Goal: Transaction & Acquisition: Book appointment/travel/reservation

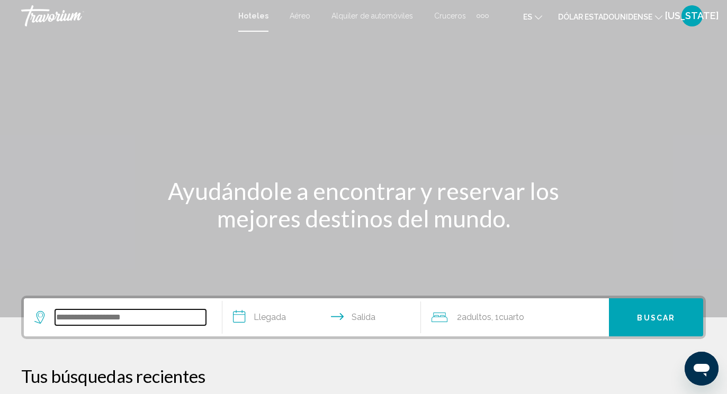
click at [64, 326] on input "Widget de búsqueda" at bounding box center [130, 318] width 151 height 16
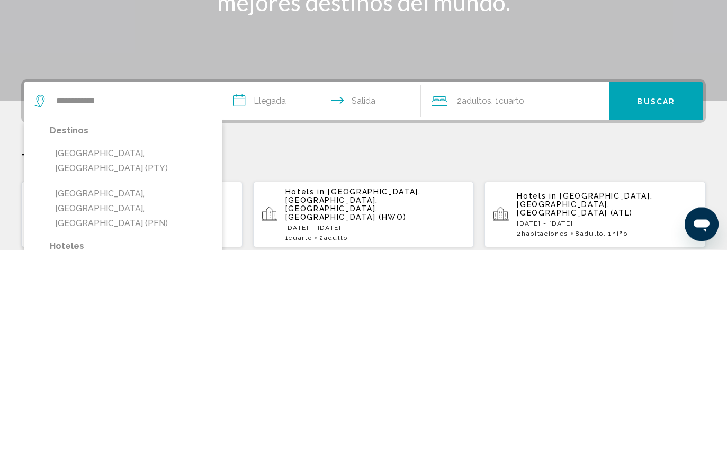
click at [64, 394] on button "[GEOGRAPHIC_DATA], [GEOGRAPHIC_DATA], [GEOGRAPHIC_DATA] (PFN)" at bounding box center [131, 425] width 162 height 50
type input "**********"
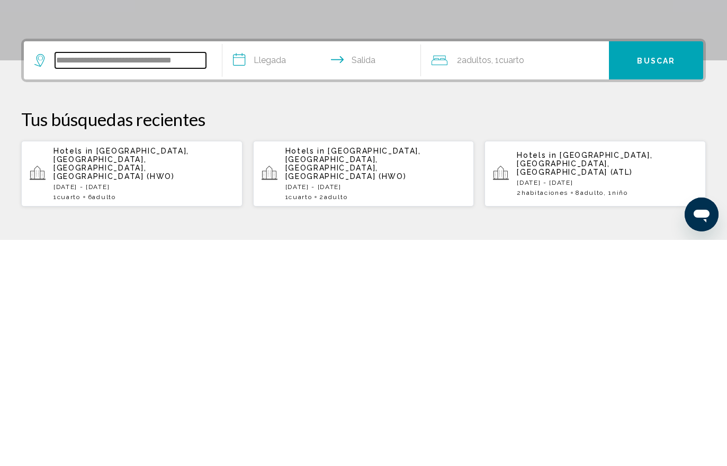
scroll to position [35, 0]
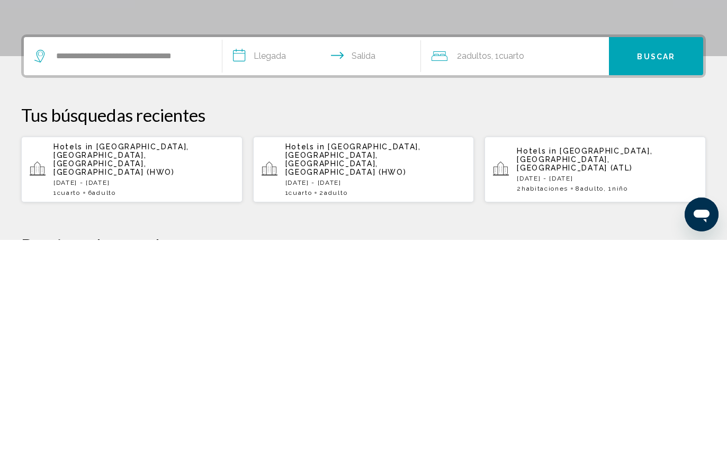
click at [270, 263] on input "**********" at bounding box center [323, 283] width 203 height 41
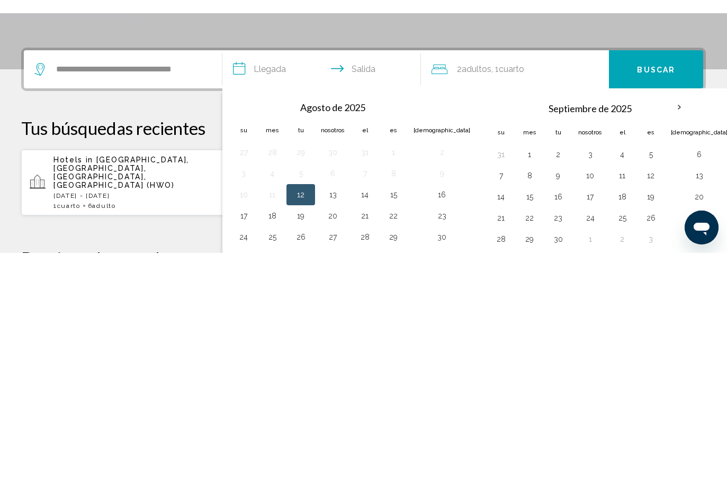
scroll to position [262, 0]
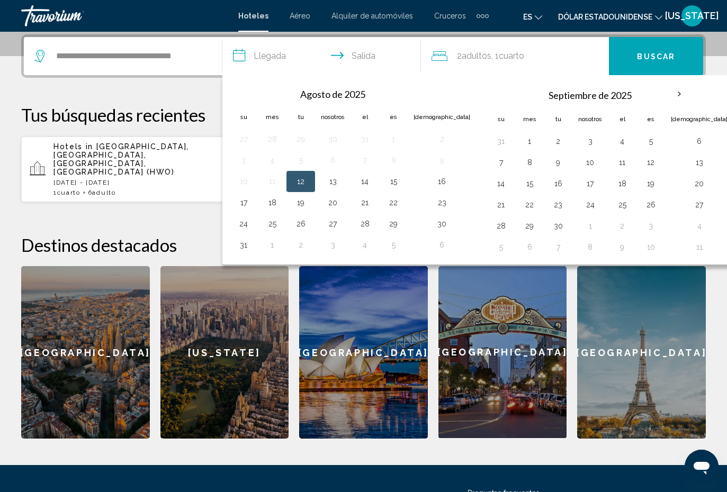
click at [642, 165] on button "12" at bounding box center [650, 162] width 17 height 15
click at [492, 189] on button "14" at bounding box center [500, 183] width 17 height 15
type input "**********"
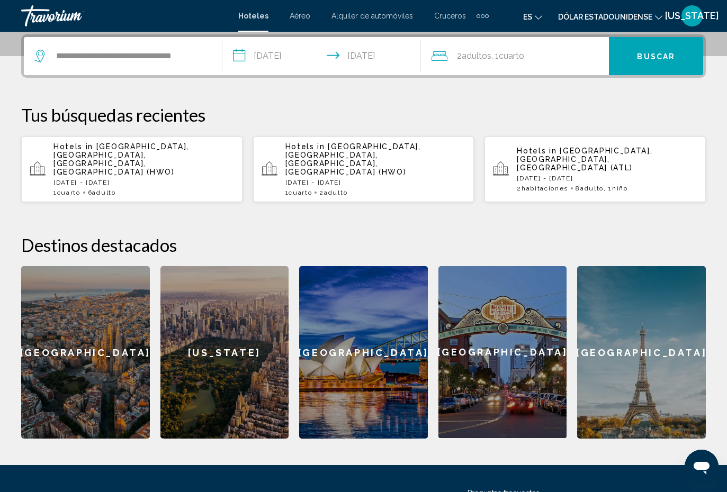
click at [556, 57] on div "2 adultos Adulto , 1 Cuarto habitaciones" at bounding box center [520, 56] width 177 height 15
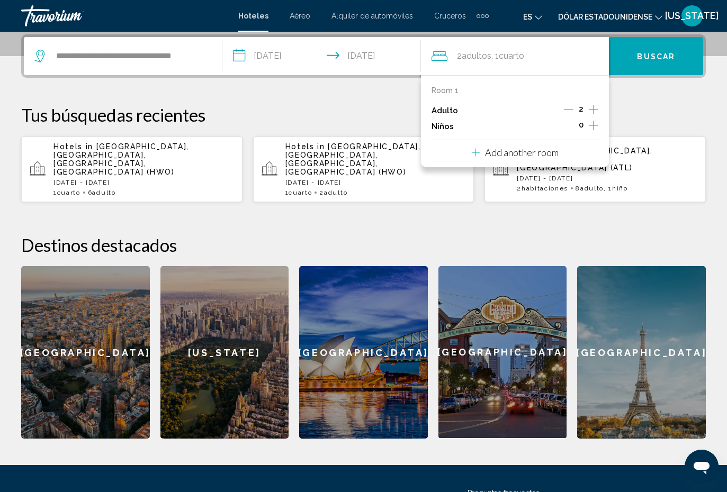
click at [594, 115] on icon "Increment adults" at bounding box center [594, 109] width 10 height 13
click at [596, 112] on icon "Increment adults" at bounding box center [594, 109] width 10 height 13
click at [598, 111] on icon "Increment adults" at bounding box center [594, 109] width 10 height 13
click at [596, 110] on icon "Increment adults" at bounding box center [594, 109] width 10 height 13
click at [660, 57] on font "Buscar" at bounding box center [656, 56] width 38 height 8
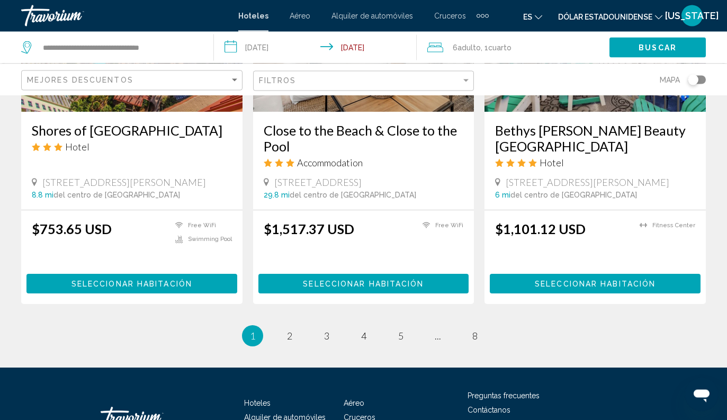
scroll to position [1439, 0]
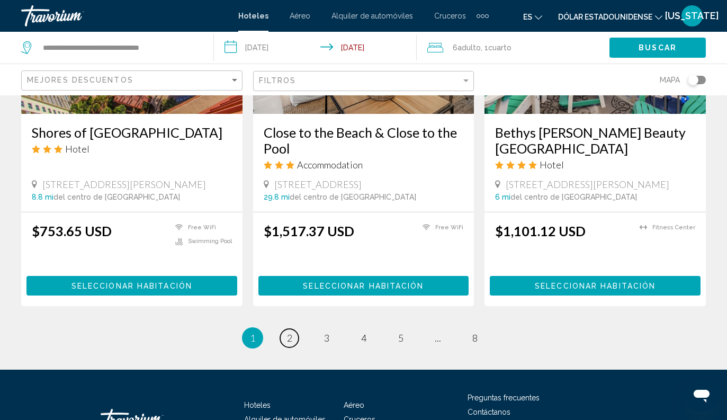
click at [287, 332] on span "2" at bounding box center [289, 338] width 5 height 12
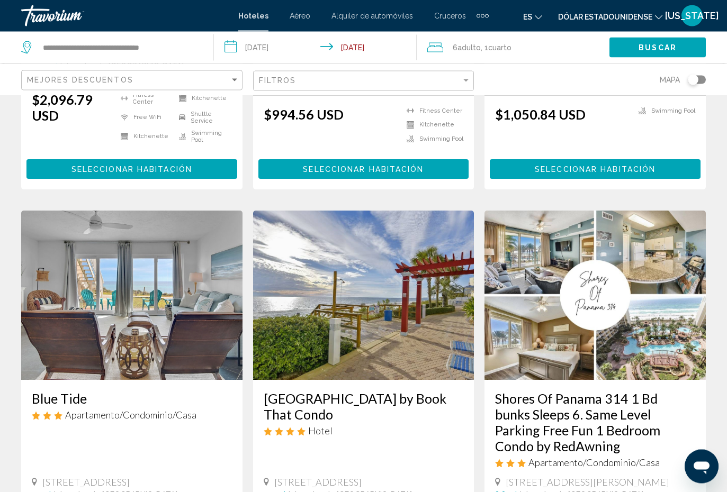
scroll to position [1151, 0]
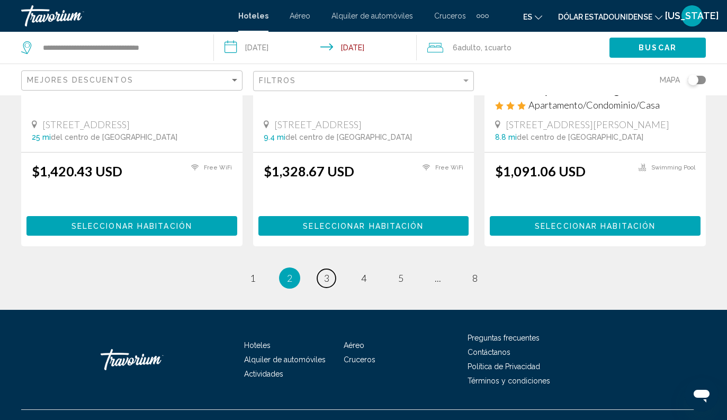
click at [326, 269] on link "page 3" at bounding box center [326, 278] width 19 height 19
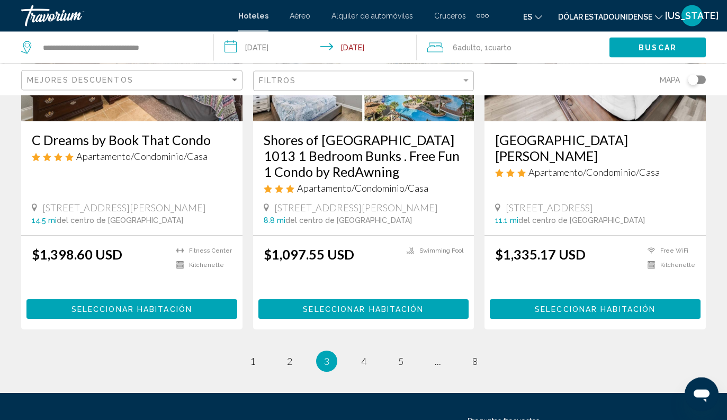
scroll to position [1444, 0]
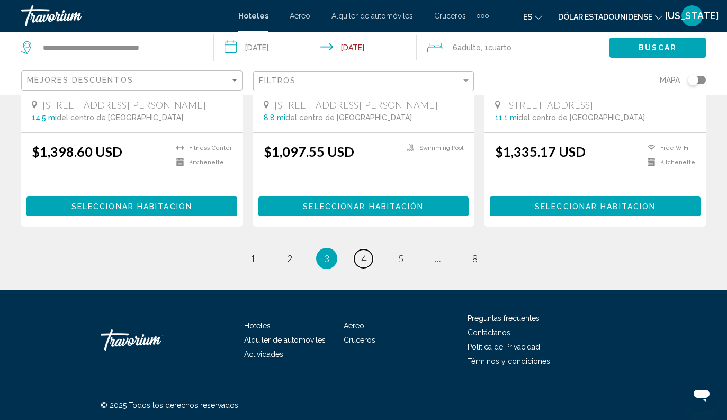
click at [363, 264] on span "4" at bounding box center [363, 259] width 5 height 12
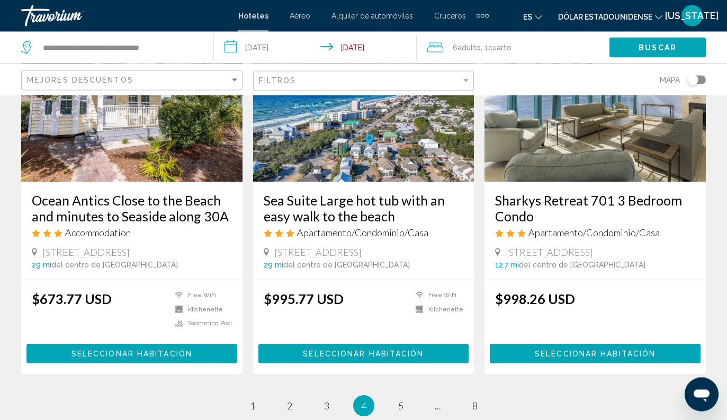
scroll to position [1417, 0]
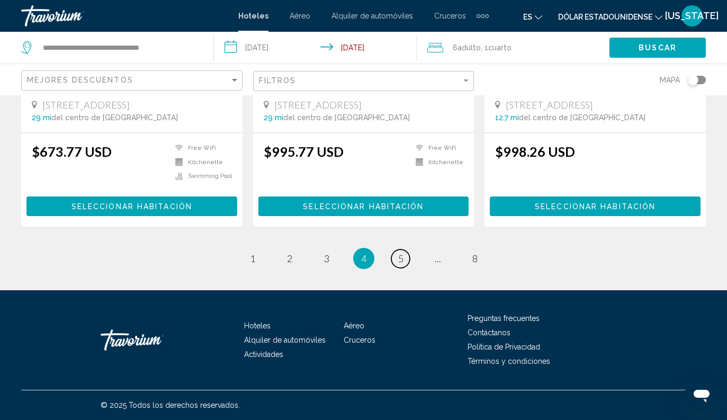
click at [400, 263] on span "5" at bounding box center [400, 259] width 5 height 12
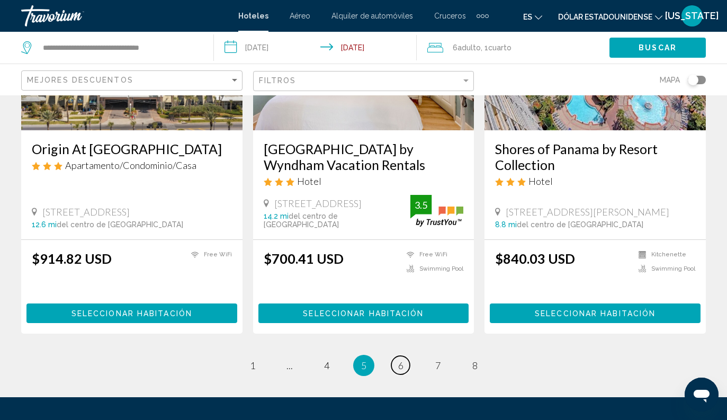
scroll to position [1444, 0]
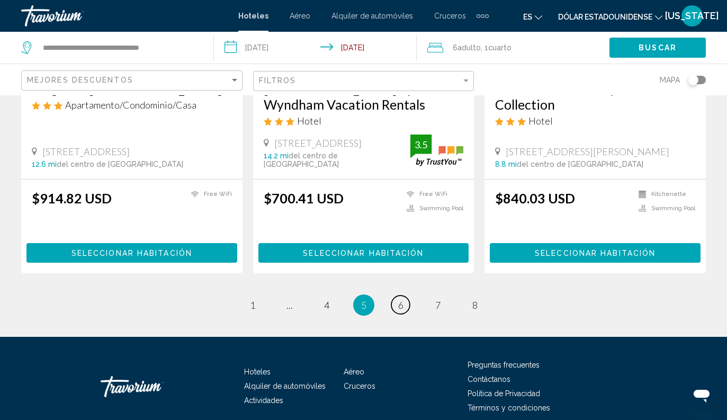
click at [400, 299] on span "6" at bounding box center [400, 305] width 5 height 12
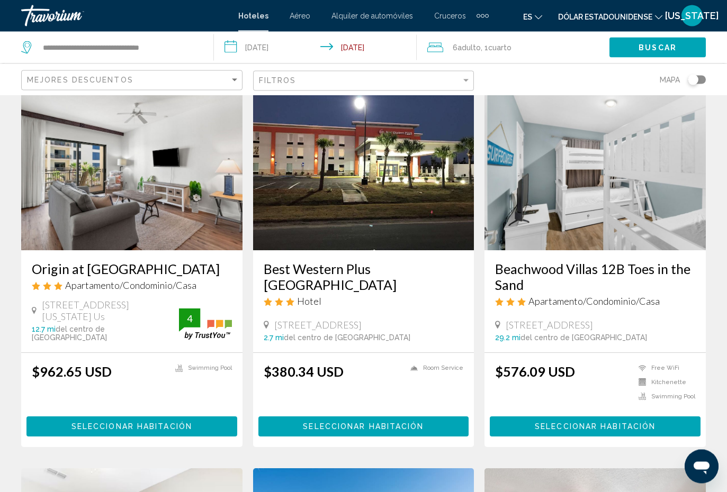
scroll to position [435, 0]
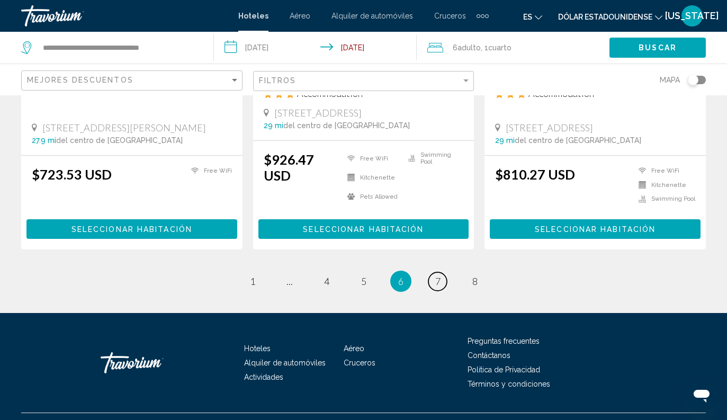
click at [438, 272] on link "page 7" at bounding box center [437, 281] width 19 height 19
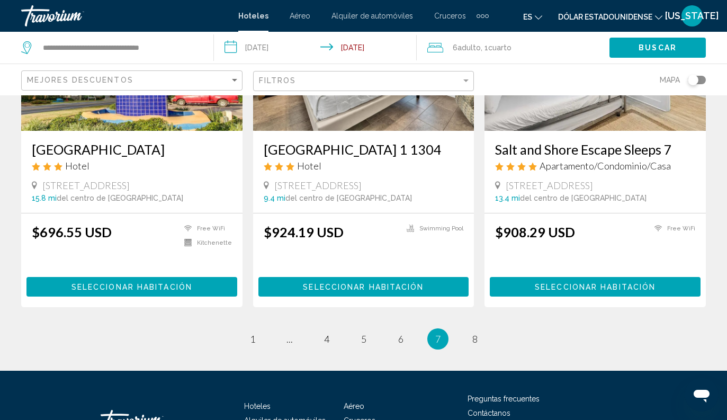
scroll to position [1440, 0]
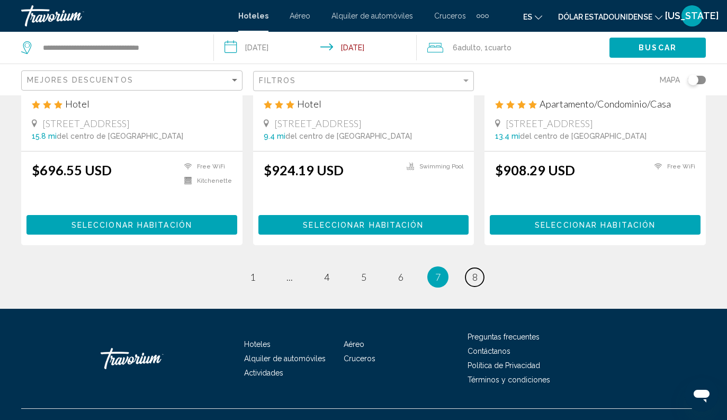
click at [479, 268] on link "page 8" at bounding box center [474, 277] width 19 height 19
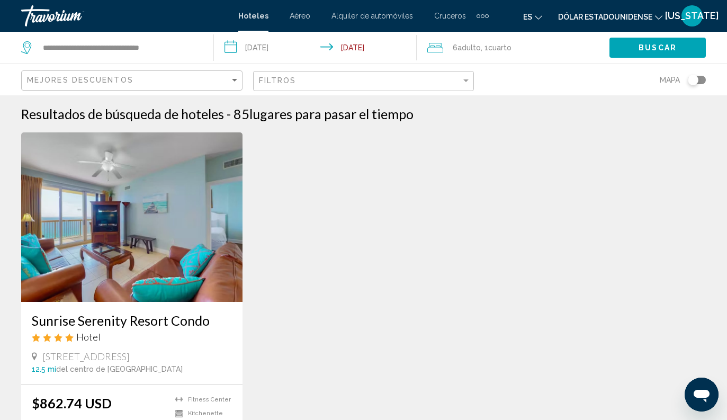
click at [445, 47] on div "6 Adulto Adulto , 1 Cuarto habitaciones" at bounding box center [518, 47] width 182 height 15
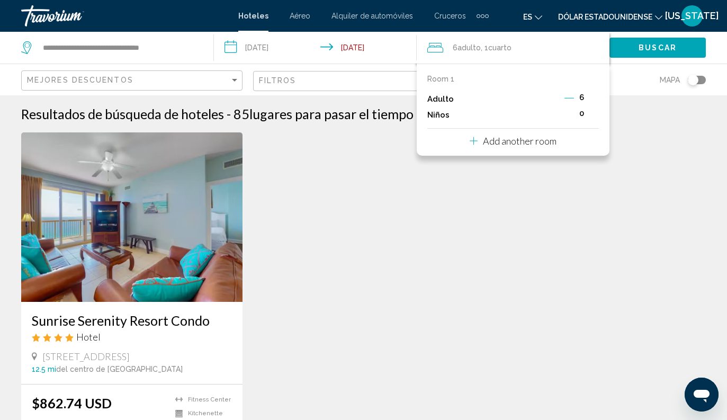
click at [566, 98] on icon "Decrement adults" at bounding box center [569, 98] width 10 height 1
click at [569, 101] on icon "Decrement adults" at bounding box center [570, 98] width 10 height 10
click at [551, 147] on button "Add another room" at bounding box center [513, 140] width 87 height 22
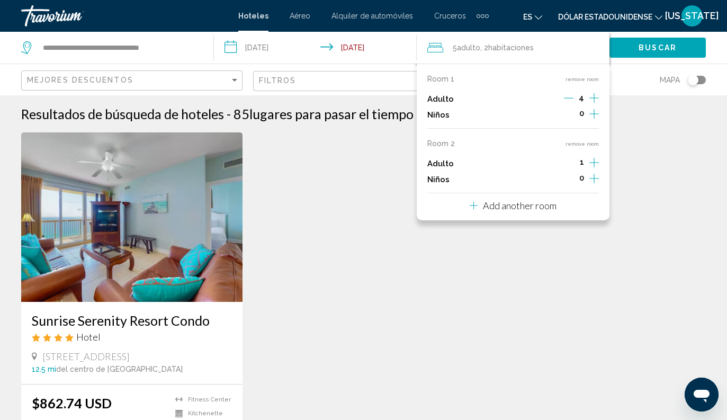
click at [597, 104] on icon "Increment adults" at bounding box center [594, 98] width 10 height 13
click at [571, 161] on icon "Decrement adults" at bounding box center [570, 163] width 10 height 10
click at [666, 50] on span "Buscar" at bounding box center [658, 48] width 38 height 8
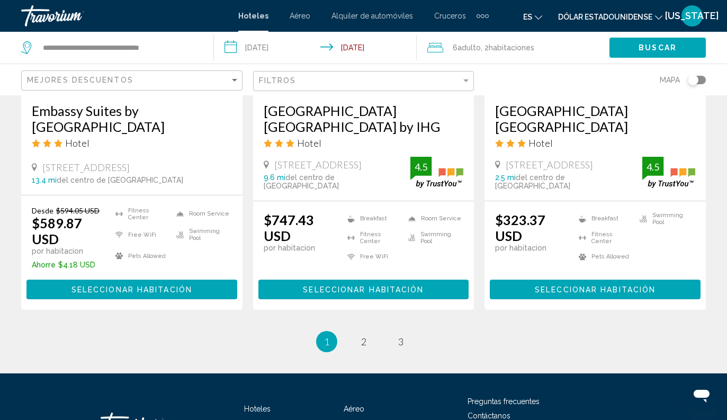
scroll to position [1478, 0]
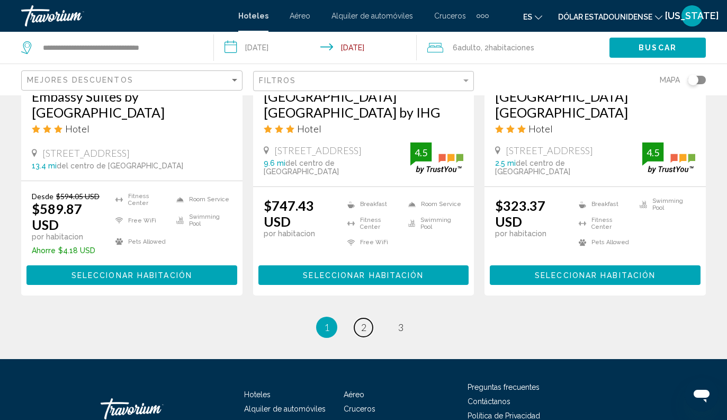
click at [369, 318] on link "page 2" at bounding box center [363, 327] width 19 height 19
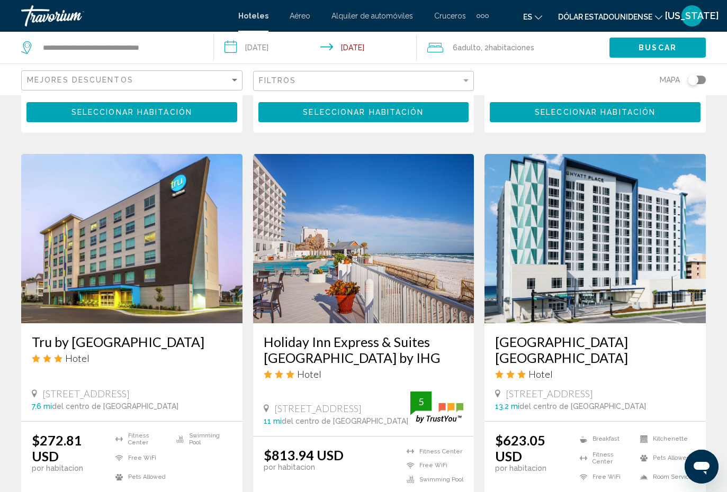
scroll to position [402, 0]
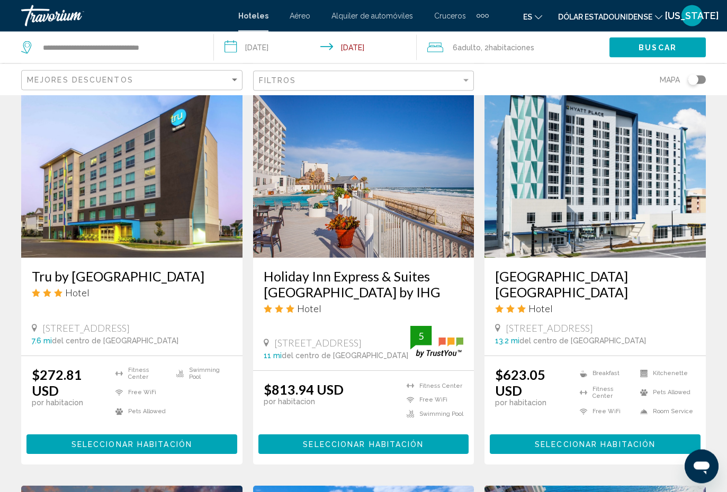
click at [548, 394] on button "Seleccionar habitación" at bounding box center [595, 445] width 211 height 20
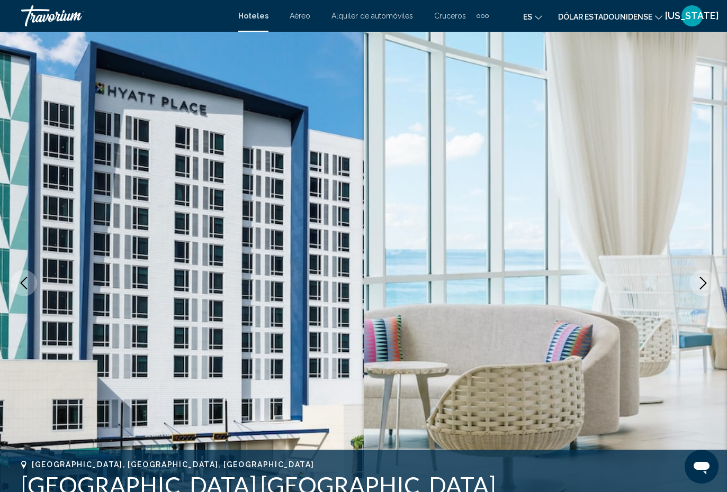
click at [698, 292] on button "Next image" at bounding box center [703, 283] width 26 height 26
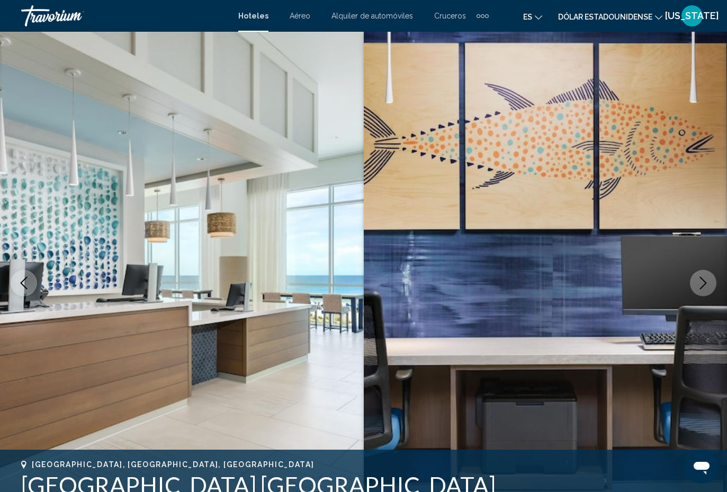
click at [695, 282] on button "Next image" at bounding box center [703, 283] width 26 height 26
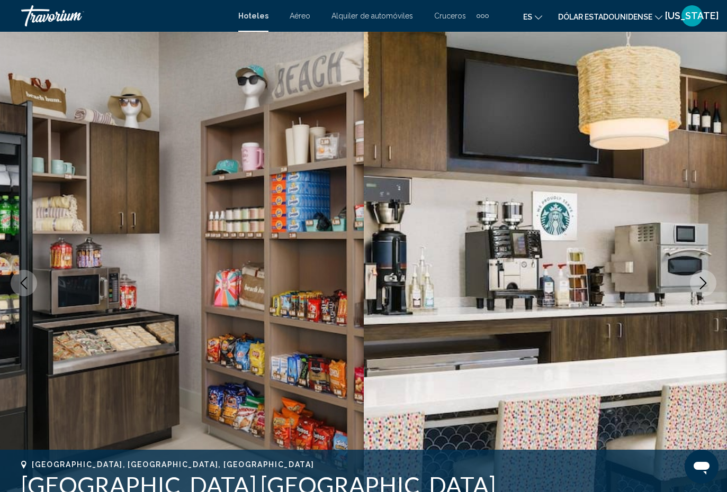
click at [691, 286] on button "Next image" at bounding box center [703, 283] width 26 height 26
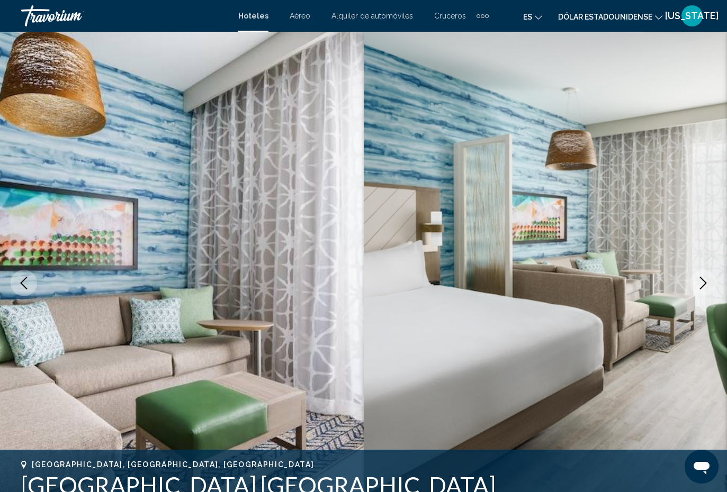
click at [694, 282] on button "Next image" at bounding box center [703, 283] width 26 height 26
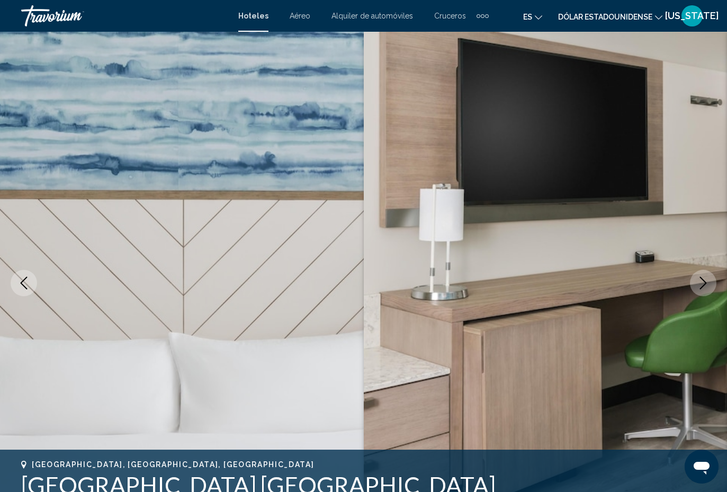
click at [693, 280] on button "Next image" at bounding box center [703, 283] width 26 height 26
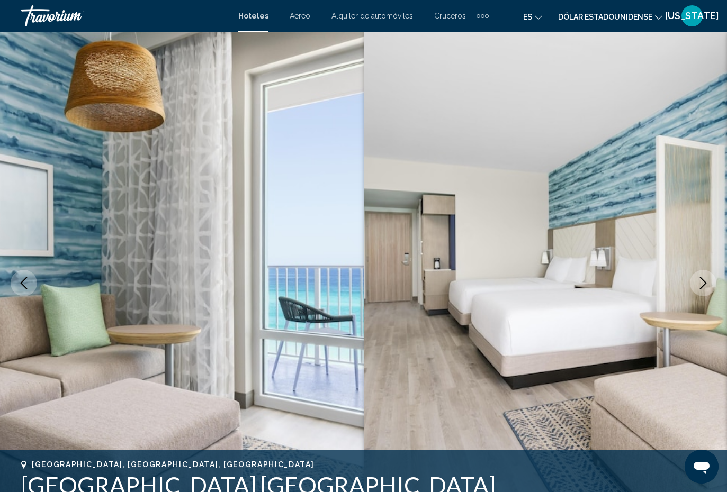
click at [690, 284] on button "Next image" at bounding box center [703, 283] width 26 height 26
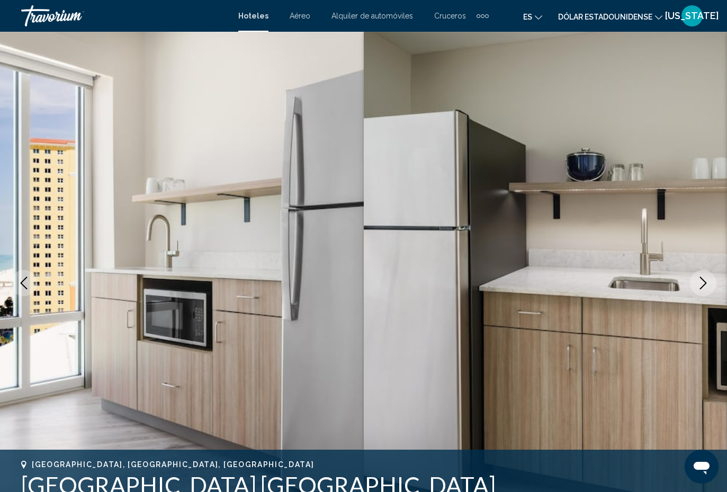
click at [693, 283] on button "Next image" at bounding box center [703, 283] width 26 height 26
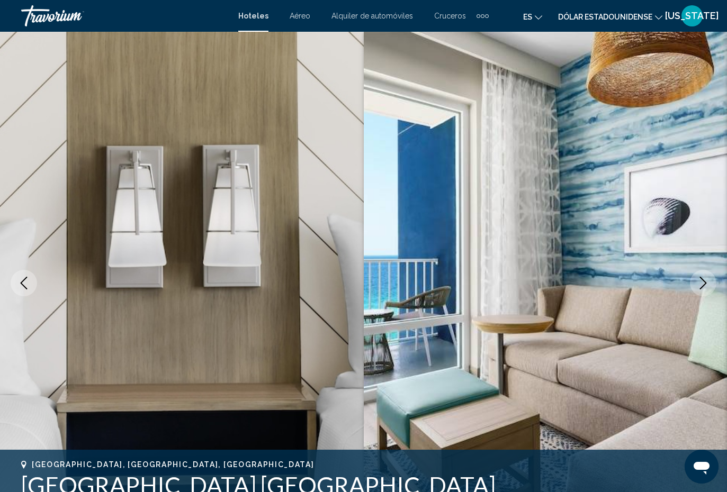
click at [694, 282] on button "Next image" at bounding box center [703, 283] width 26 height 26
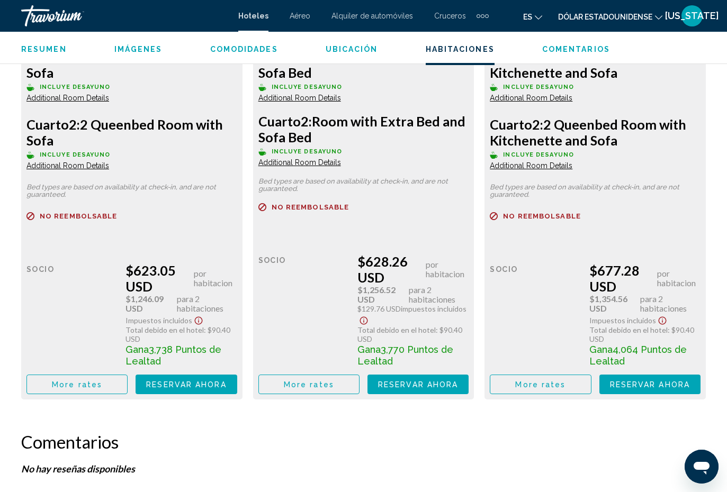
scroll to position [1776, 0]
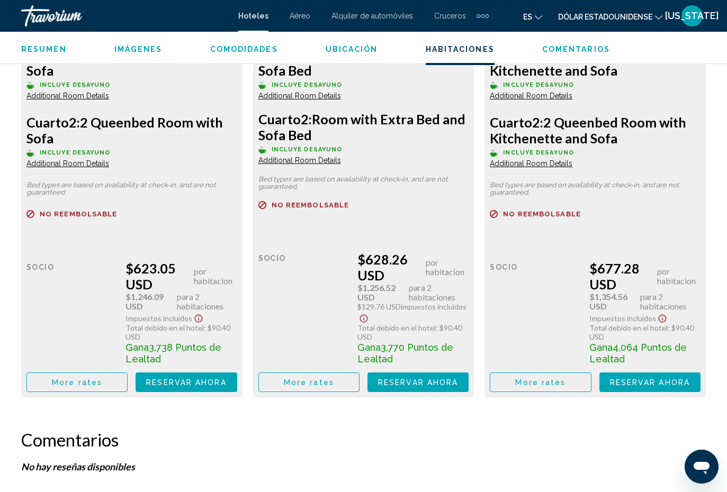
click at [180, 385] on span "Reservar ahora" at bounding box center [186, 383] width 80 height 8
